Goal: Task Accomplishment & Management: Complete application form

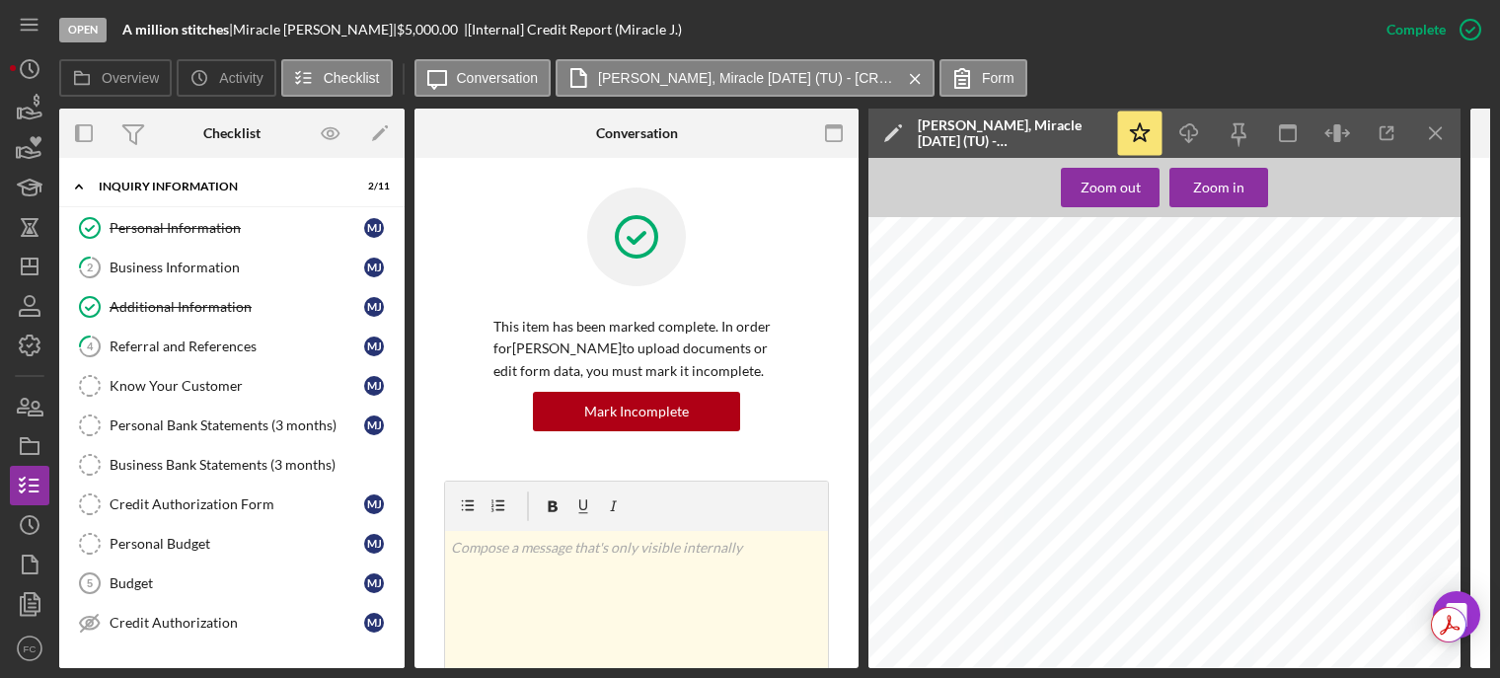
scroll to position [493, 0]
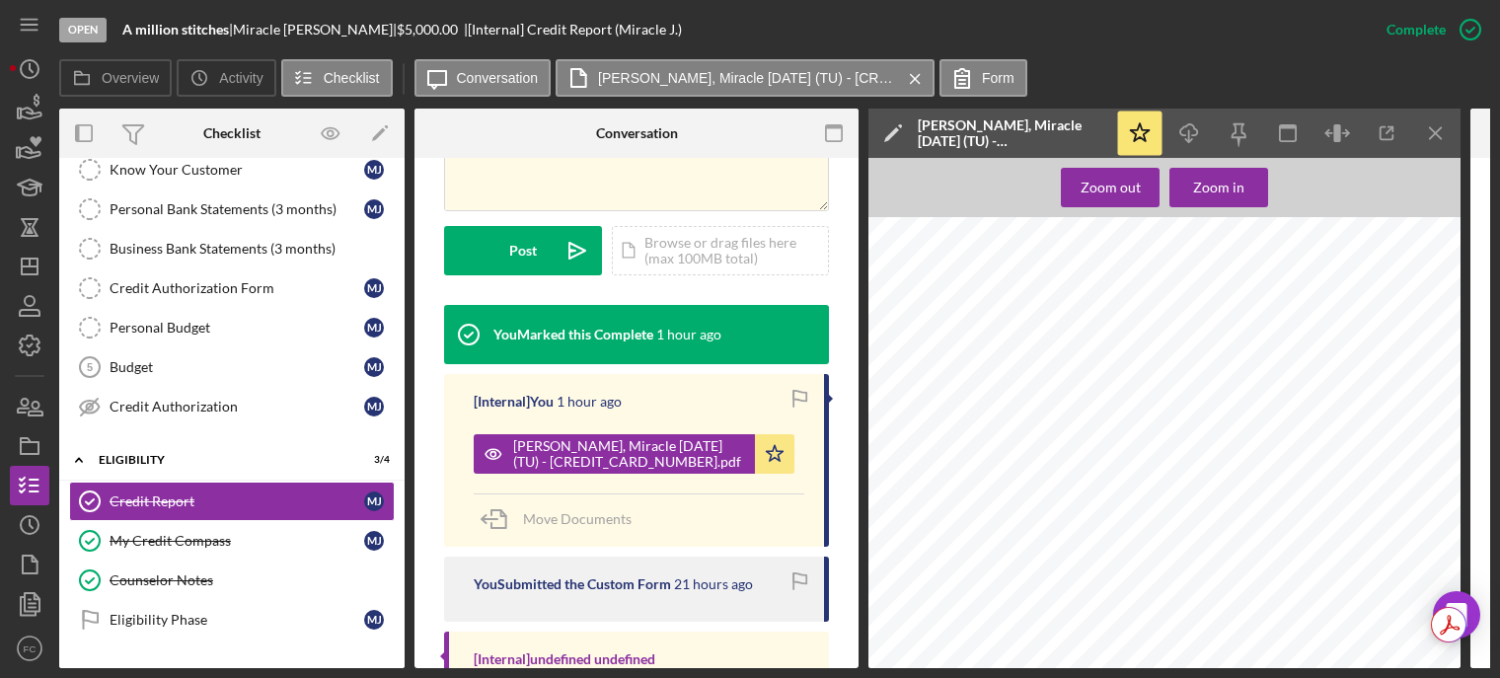
click at [249, 30] on div "[PERSON_NAME] |" at bounding box center [315, 30] width 164 height 16
drag, startPoint x: 242, startPoint y: 30, endPoint x: 324, endPoint y: 30, distance: 81.9
click at [324, 30] on div "A million stitches | [PERSON_NAME] | $5,000.00 | [Internal] Credit Report (Mira…" at bounding box center [401, 30] width 559 height 16
copy div "[PERSON_NAME]"
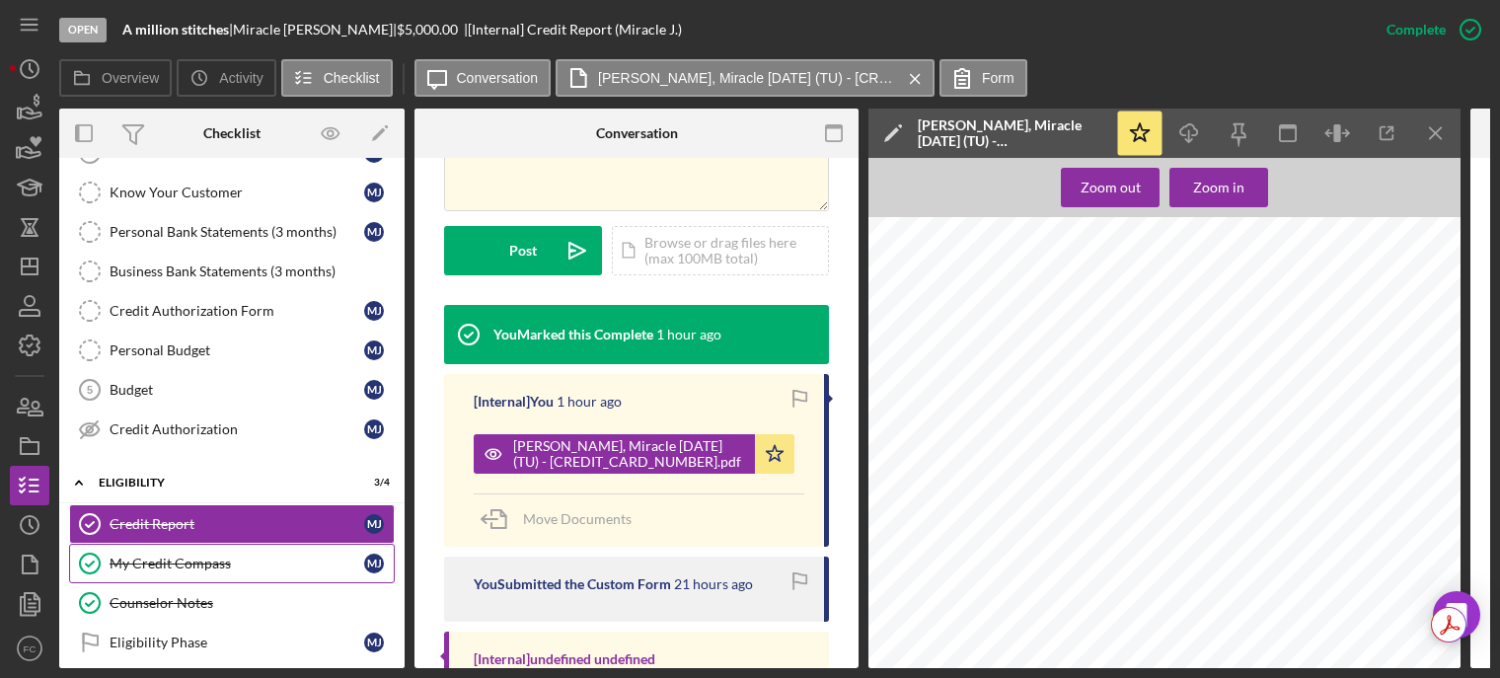
scroll to position [391, 0]
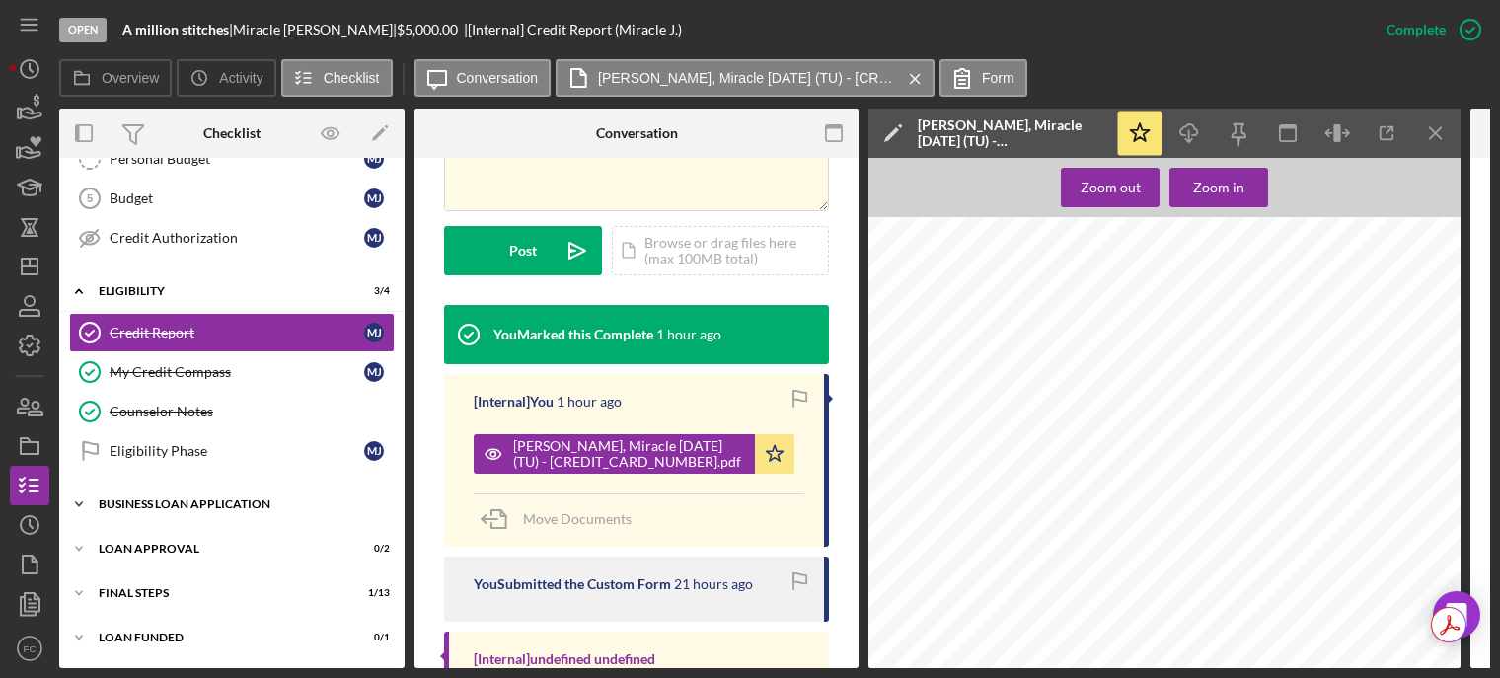
click at [201, 487] on div "Icon/Expander BUSINESS LOAN APPLICATION 7 / 11" at bounding box center [231, 503] width 345 height 39
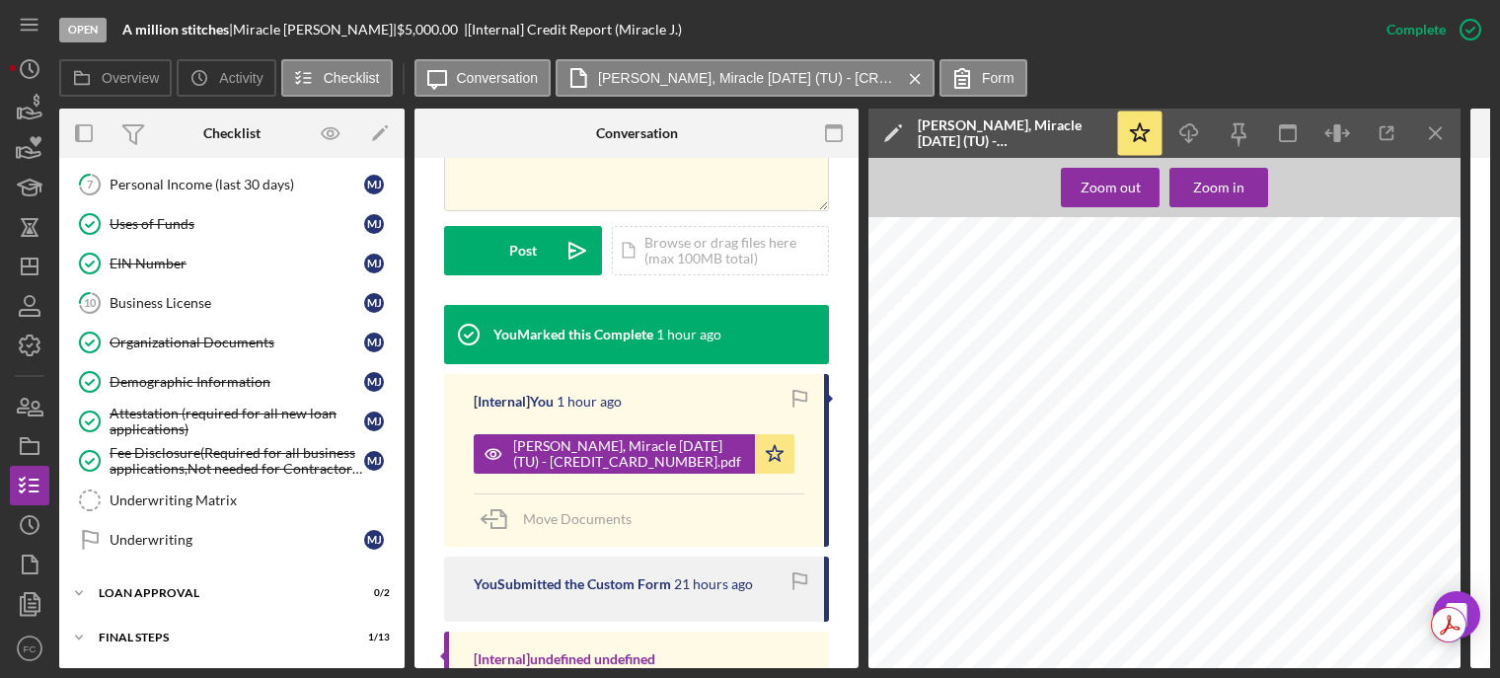
scroll to position [836, 0]
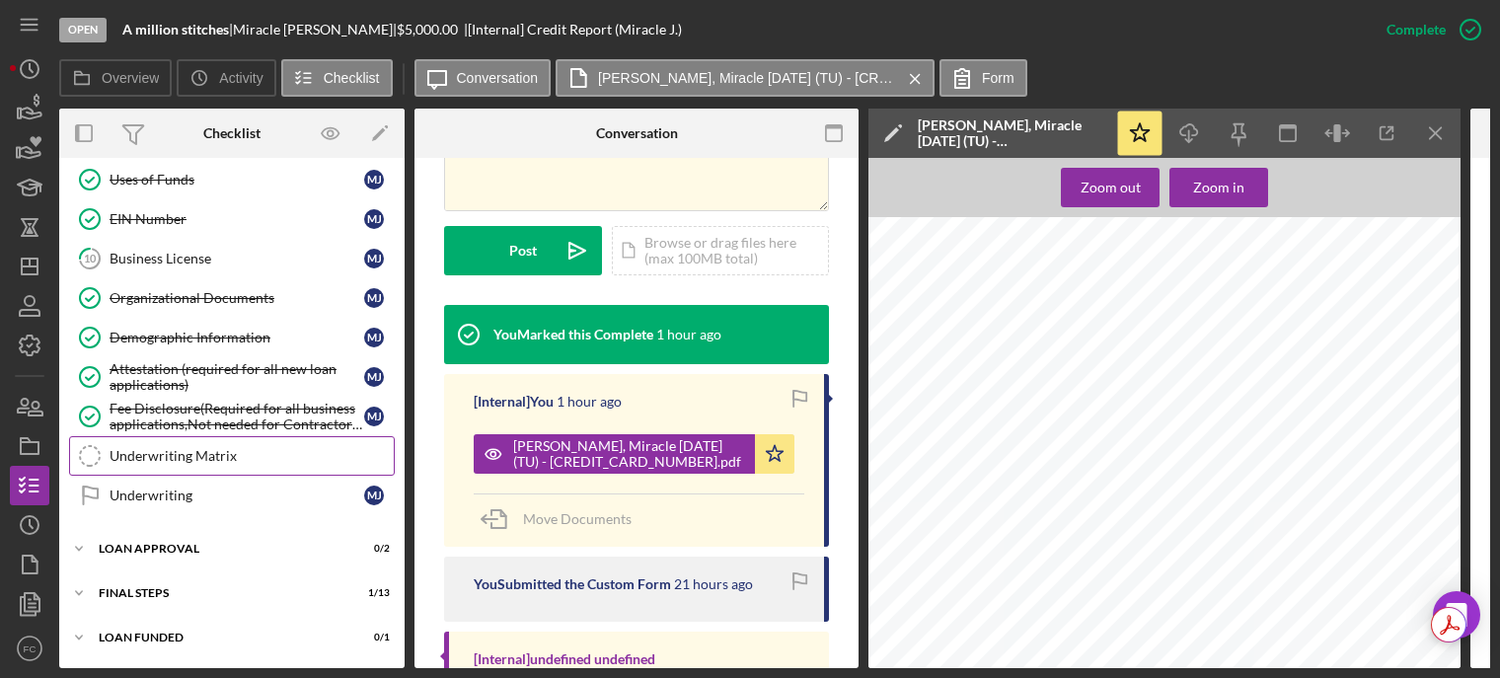
click at [203, 448] on div "Underwriting Matrix" at bounding box center [252, 456] width 284 height 16
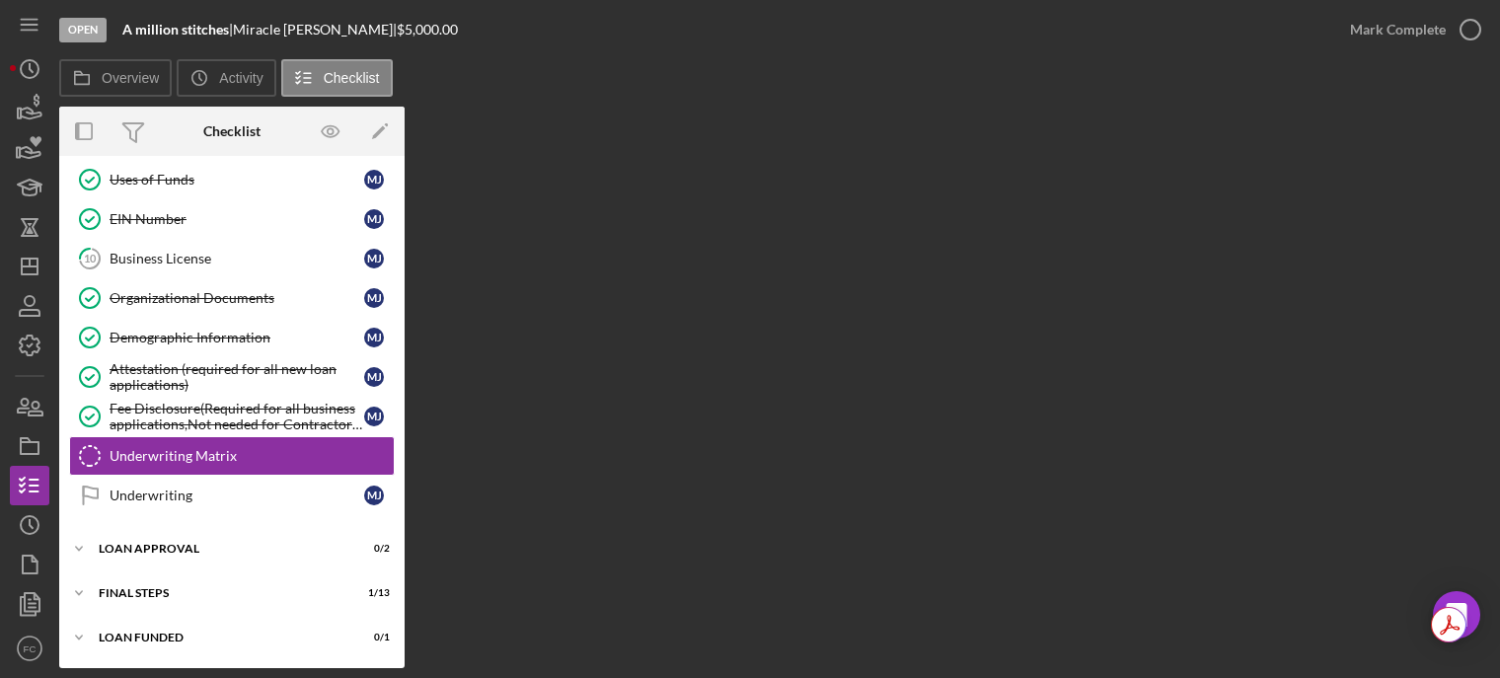
scroll to position [830, 0]
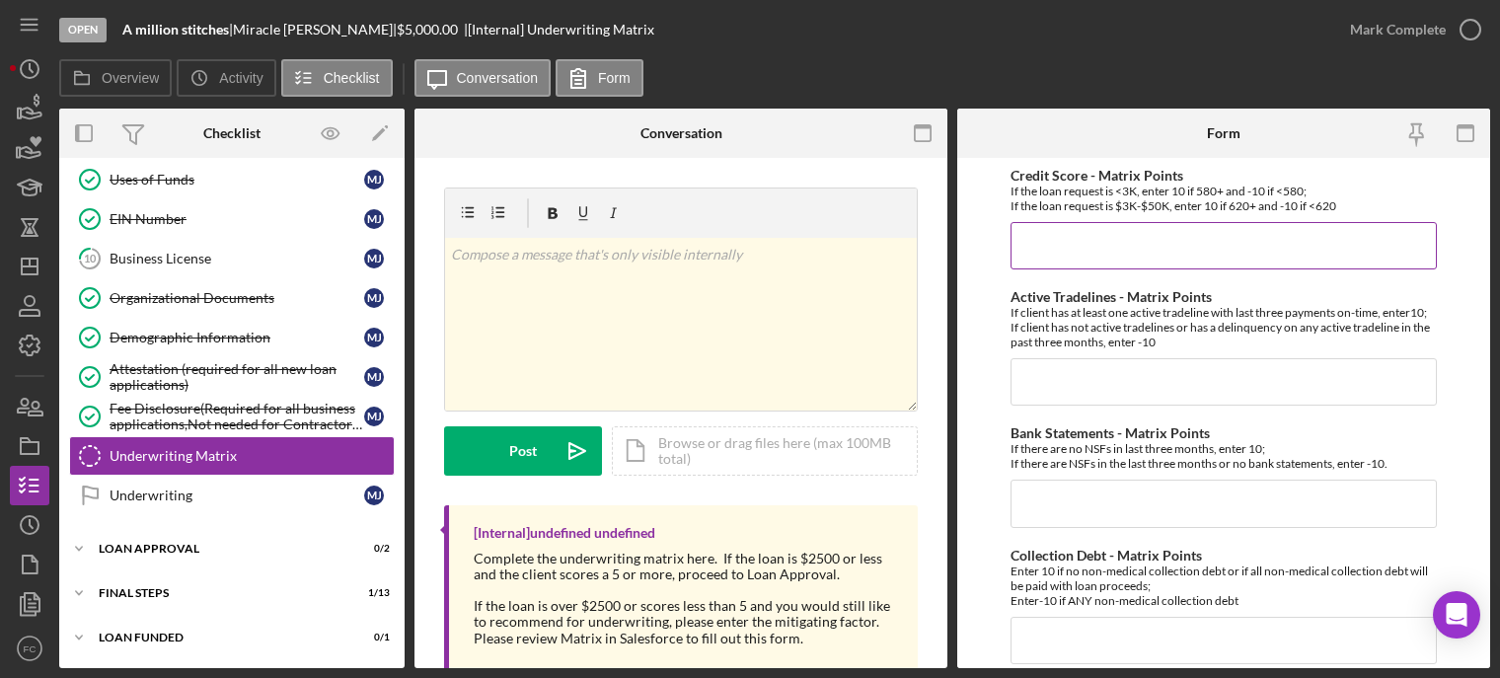
click at [1051, 237] on input "Credit Score - Matrix Points" at bounding box center [1223, 245] width 426 height 47
type input "10"
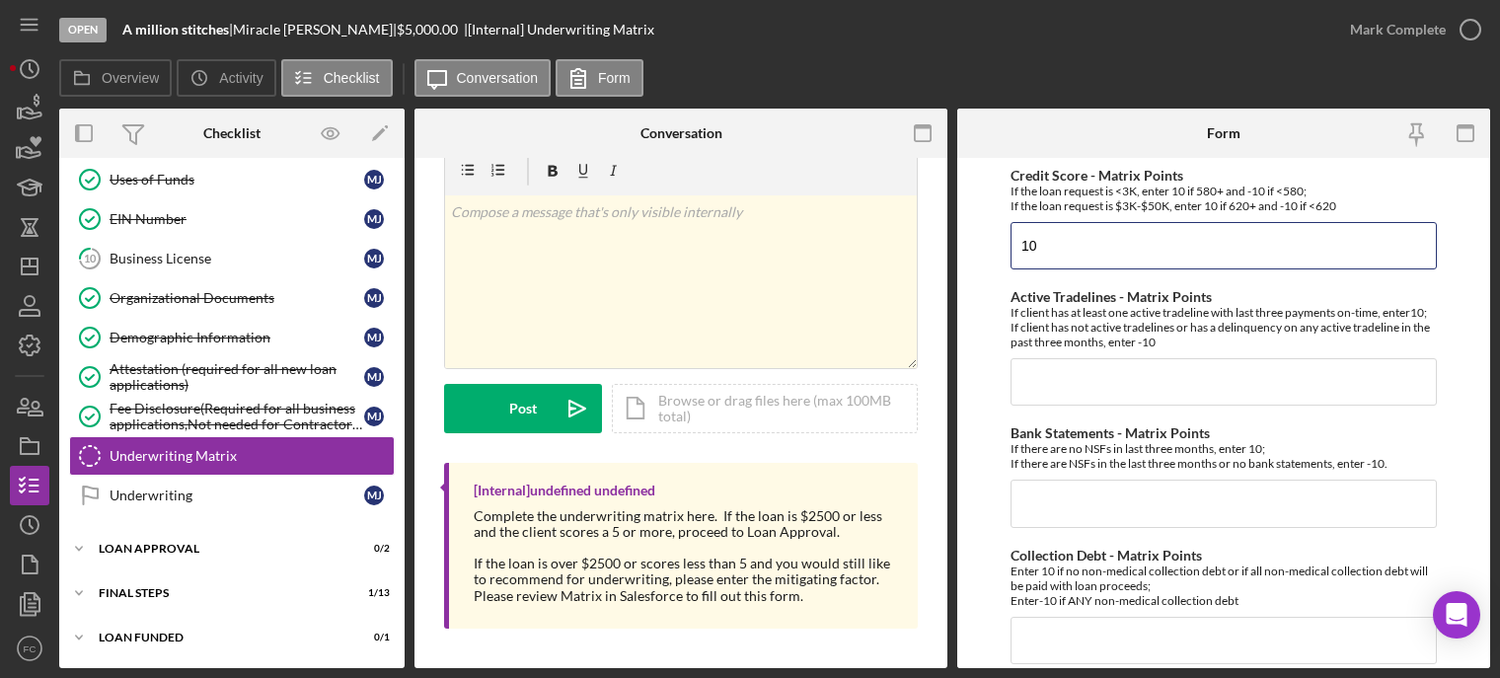
scroll to position [0, 0]
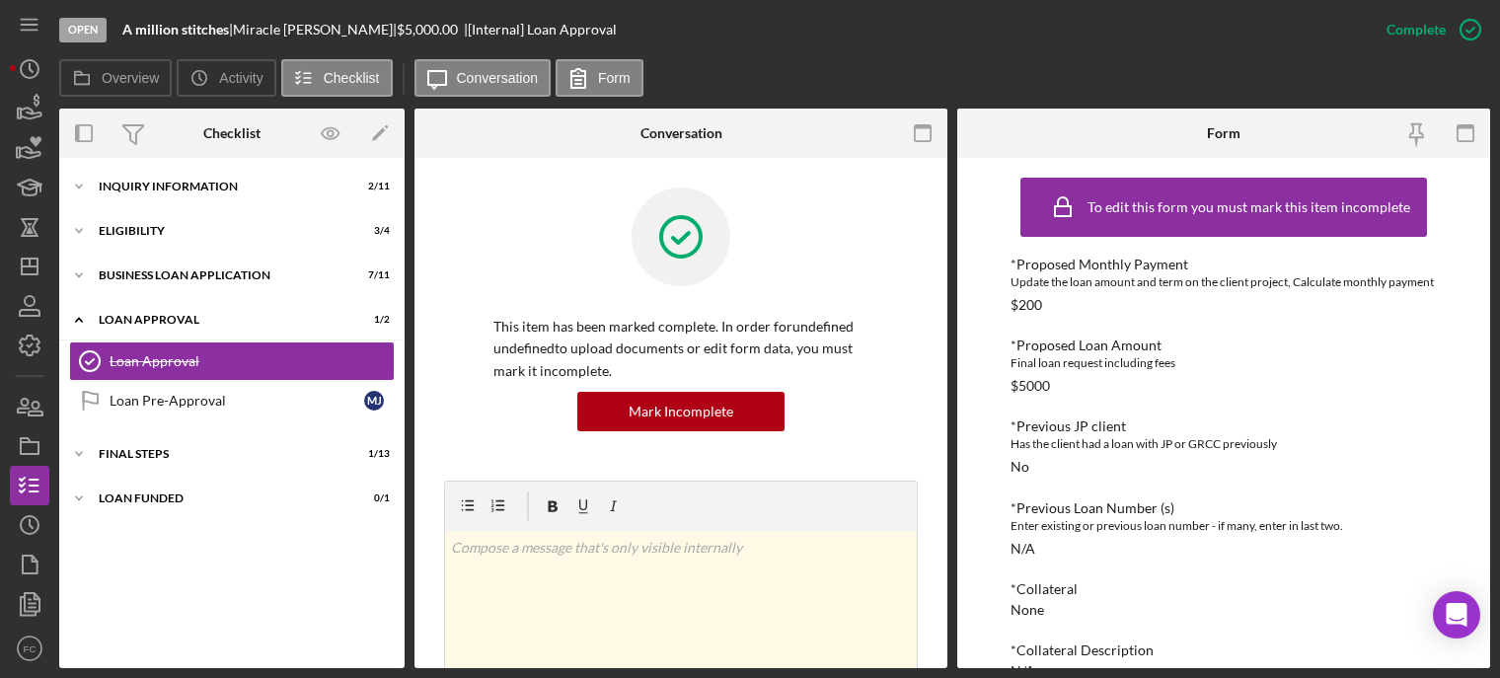
scroll to position [592, 0]
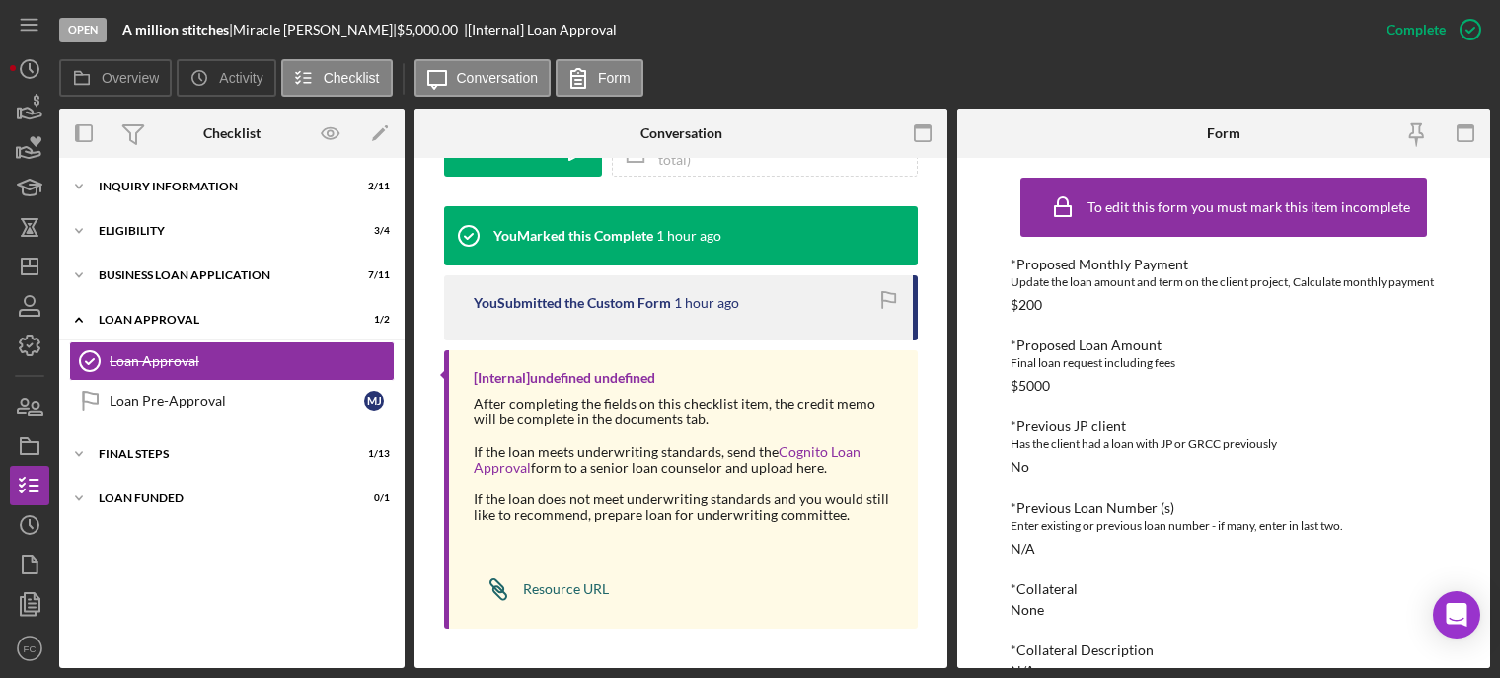
click at [525, 590] on div "Resource URL" at bounding box center [566, 589] width 86 height 16
click at [160, 226] on div "Eligibility" at bounding box center [239, 231] width 281 height 12
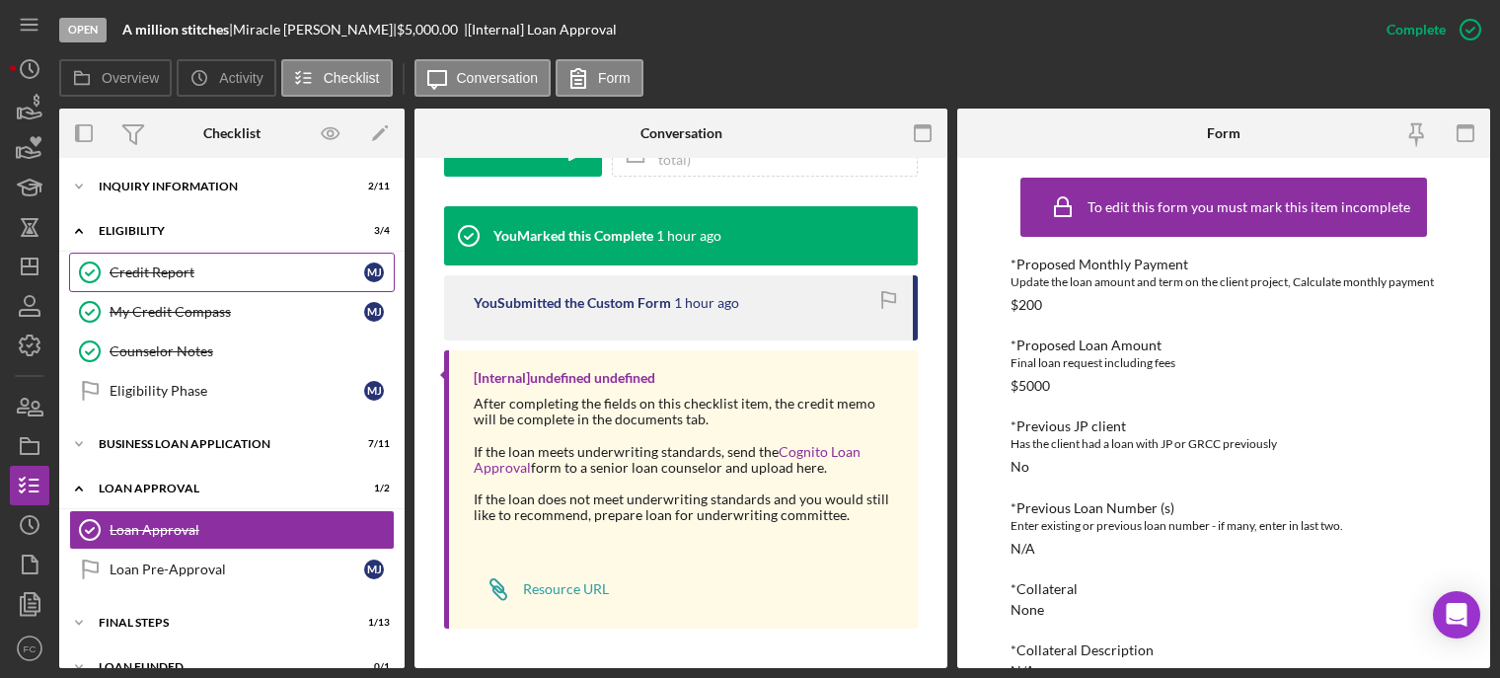
click at [157, 275] on div "Credit Report" at bounding box center [237, 272] width 255 height 16
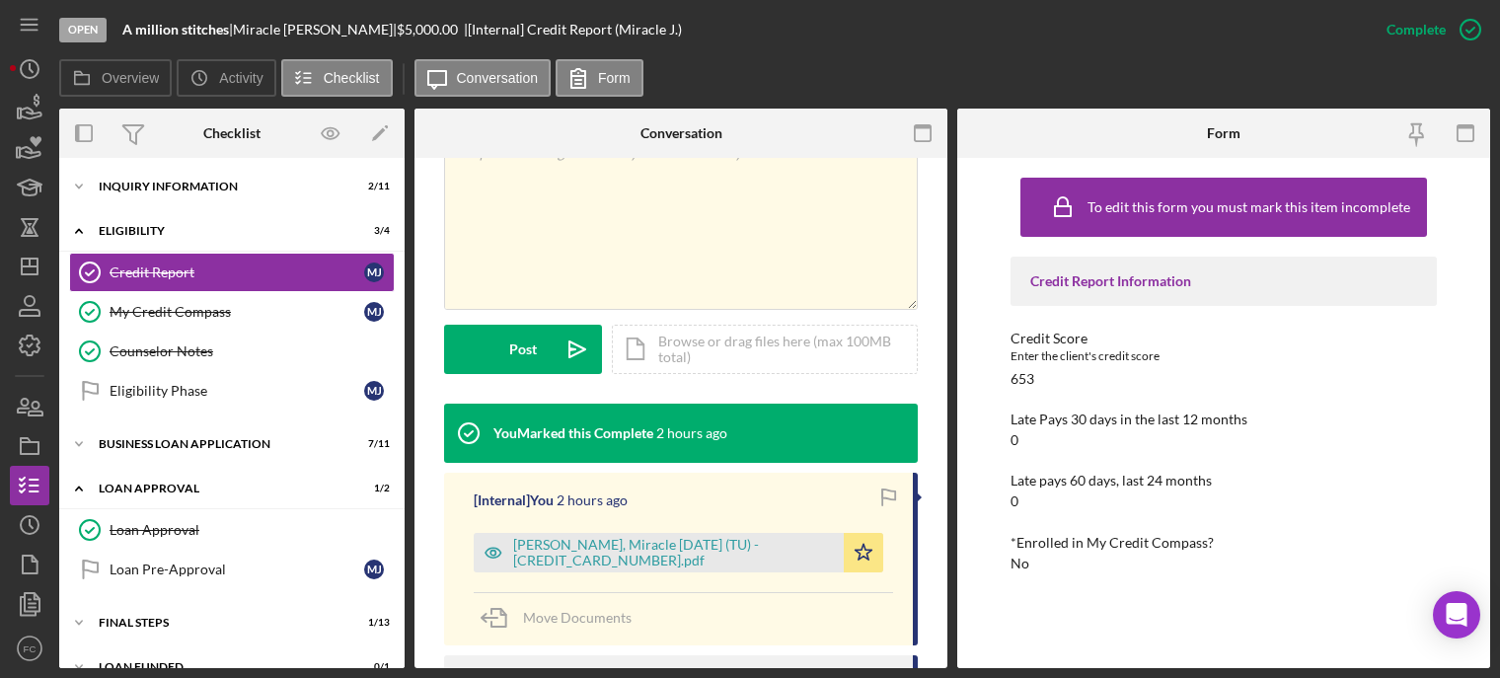
scroll to position [493, 0]
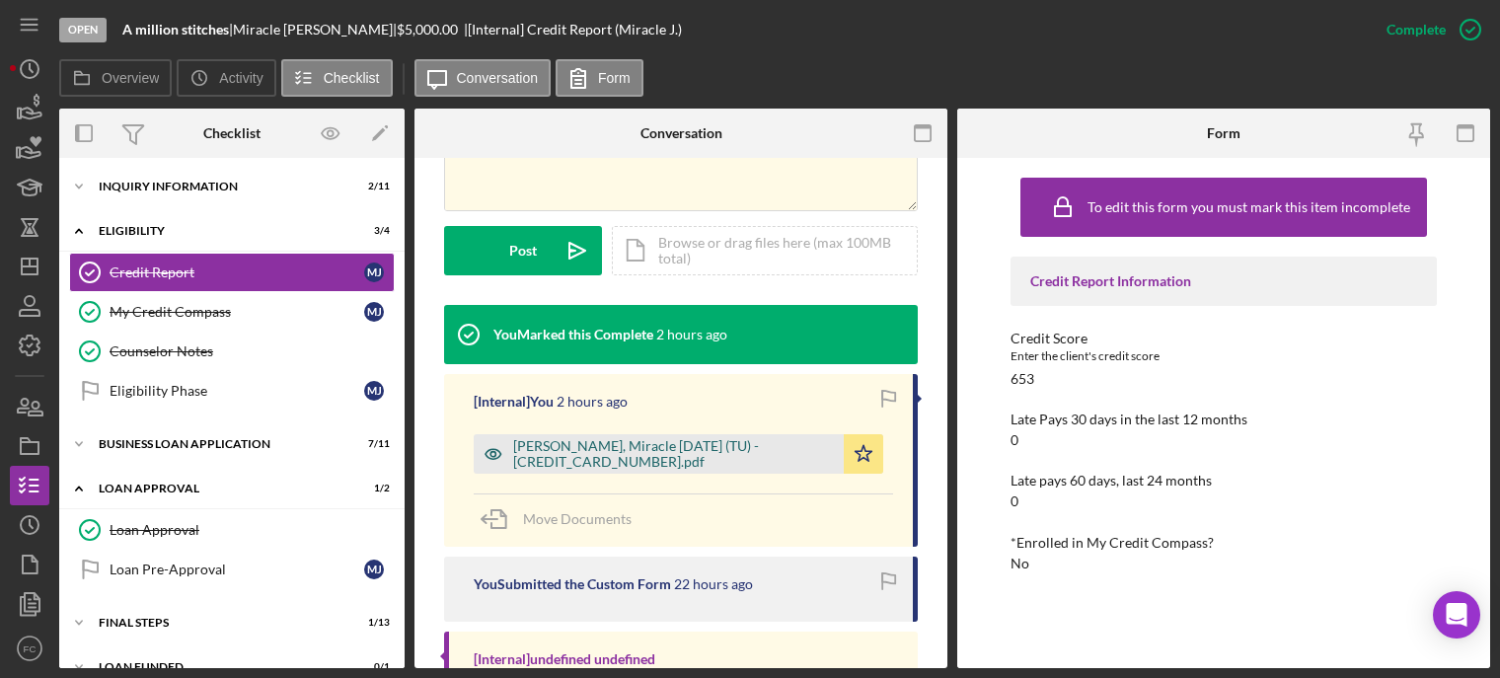
click at [585, 451] on div "[PERSON_NAME], Miracle [DATE] (TU) - [CREDIT_CARD_NUMBER].pdf" at bounding box center [673, 454] width 321 height 32
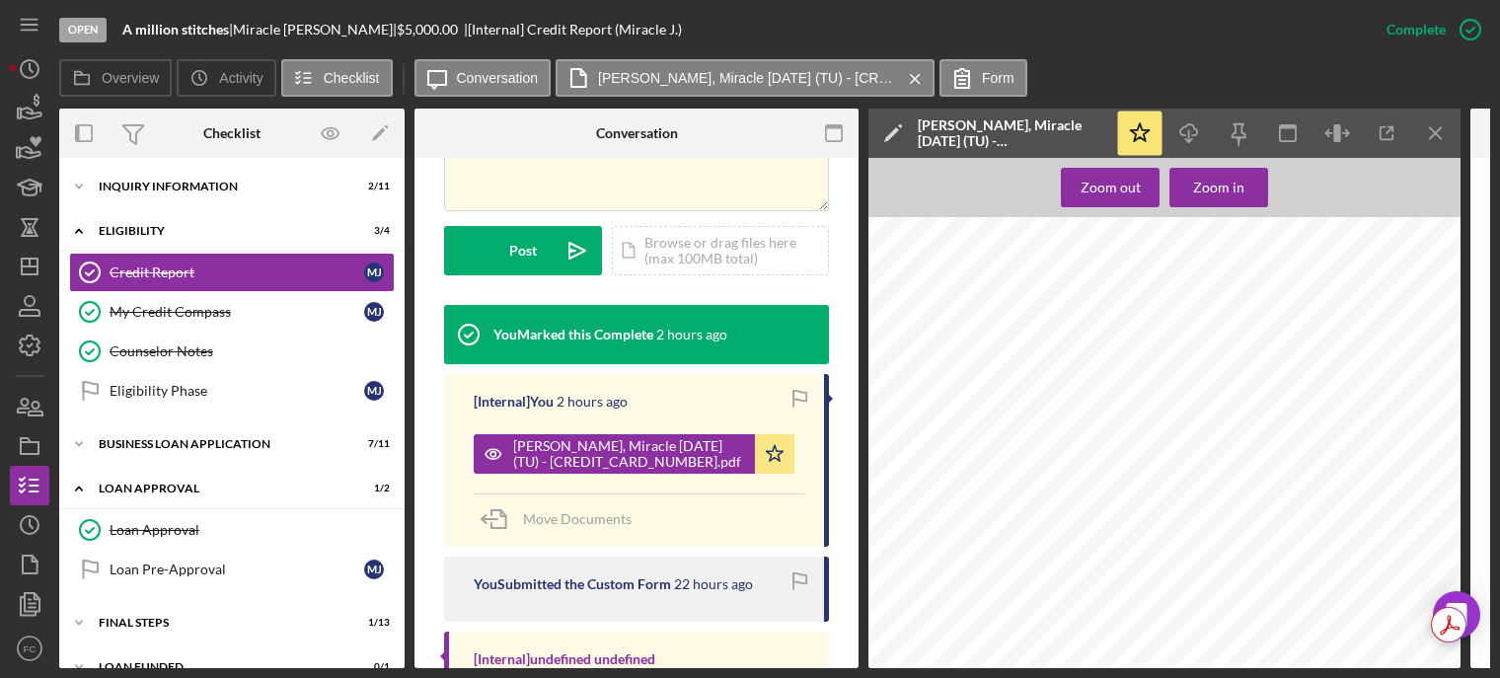
scroll to position [4242, 0]
